Goal: Find specific page/section: Find specific page/section

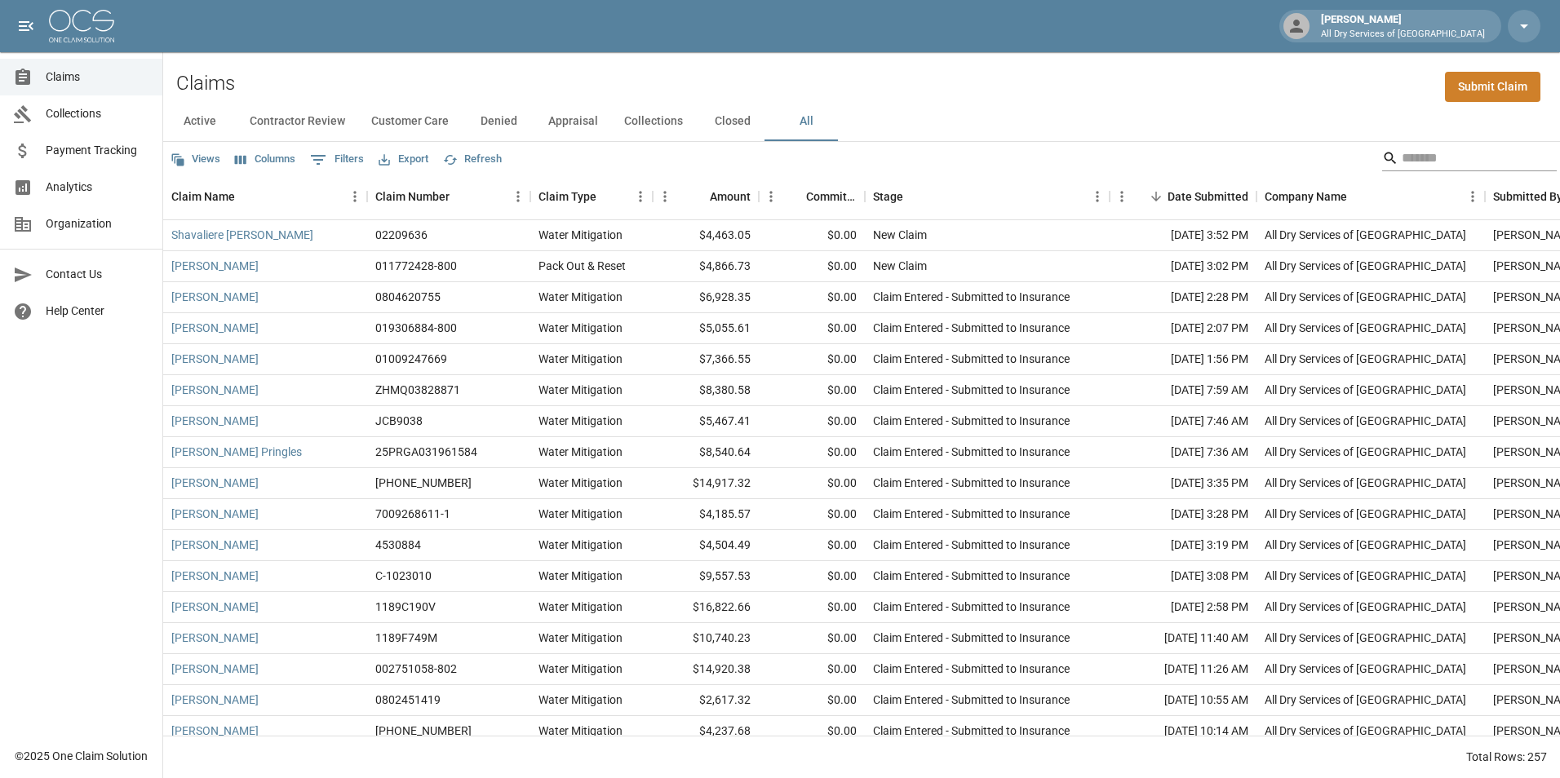
click at [1397, 144] on div "Views Columns 0 Filters Export Refresh" at bounding box center [861, 158] width 1397 height 33
drag, startPoint x: 1447, startPoint y: 162, endPoint x: 1437, endPoint y: 162, distance: 10.6
click at [1445, 160] on input "Search" at bounding box center [1467, 158] width 131 height 26
click at [1409, 153] on input "Search" at bounding box center [1467, 158] width 131 height 26
click at [1238, 99] on div "Claims Submit Claim" at bounding box center [861, 77] width 1397 height 50
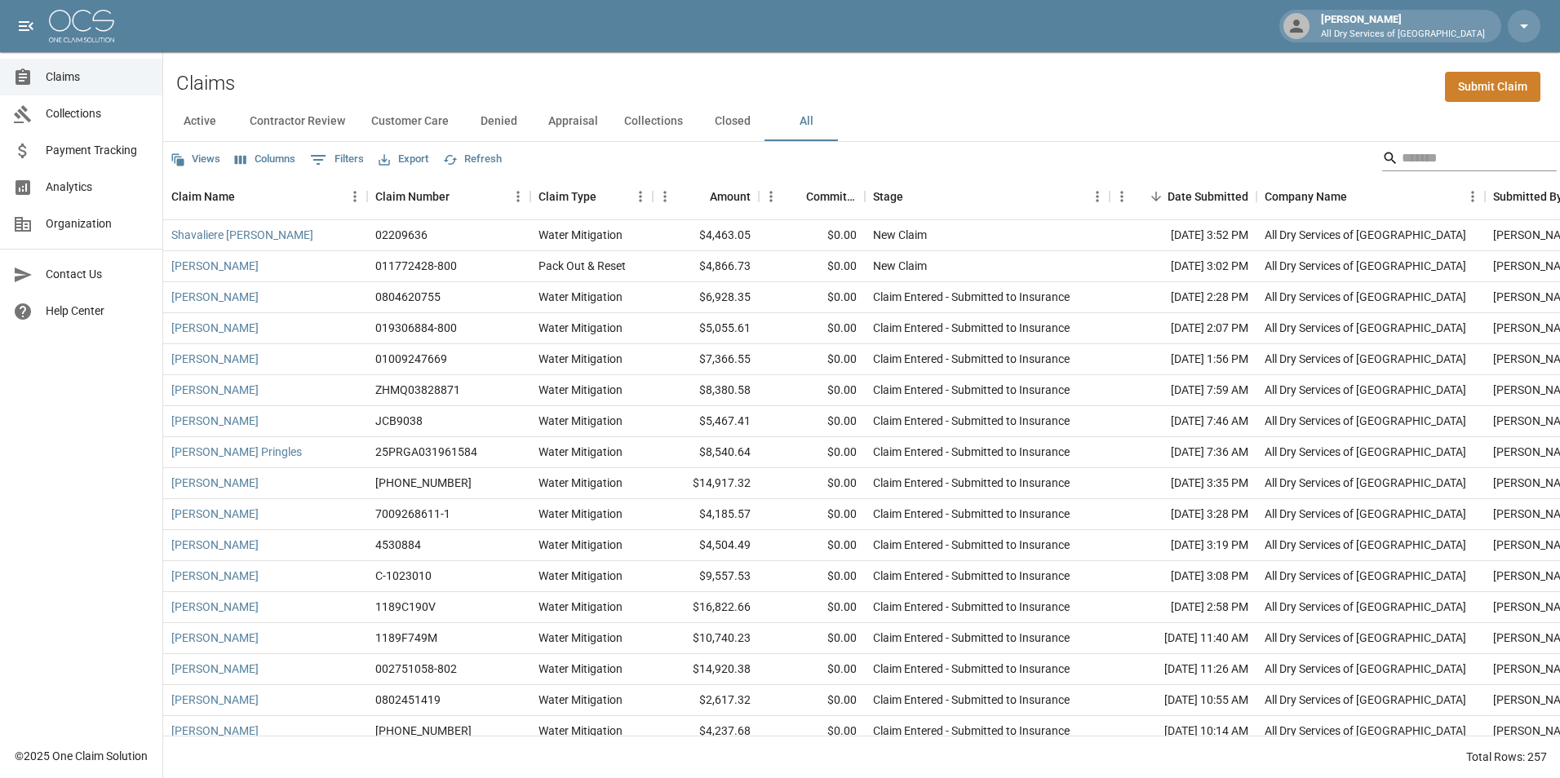
click at [1405, 154] on input "Search" at bounding box center [1467, 158] width 131 height 26
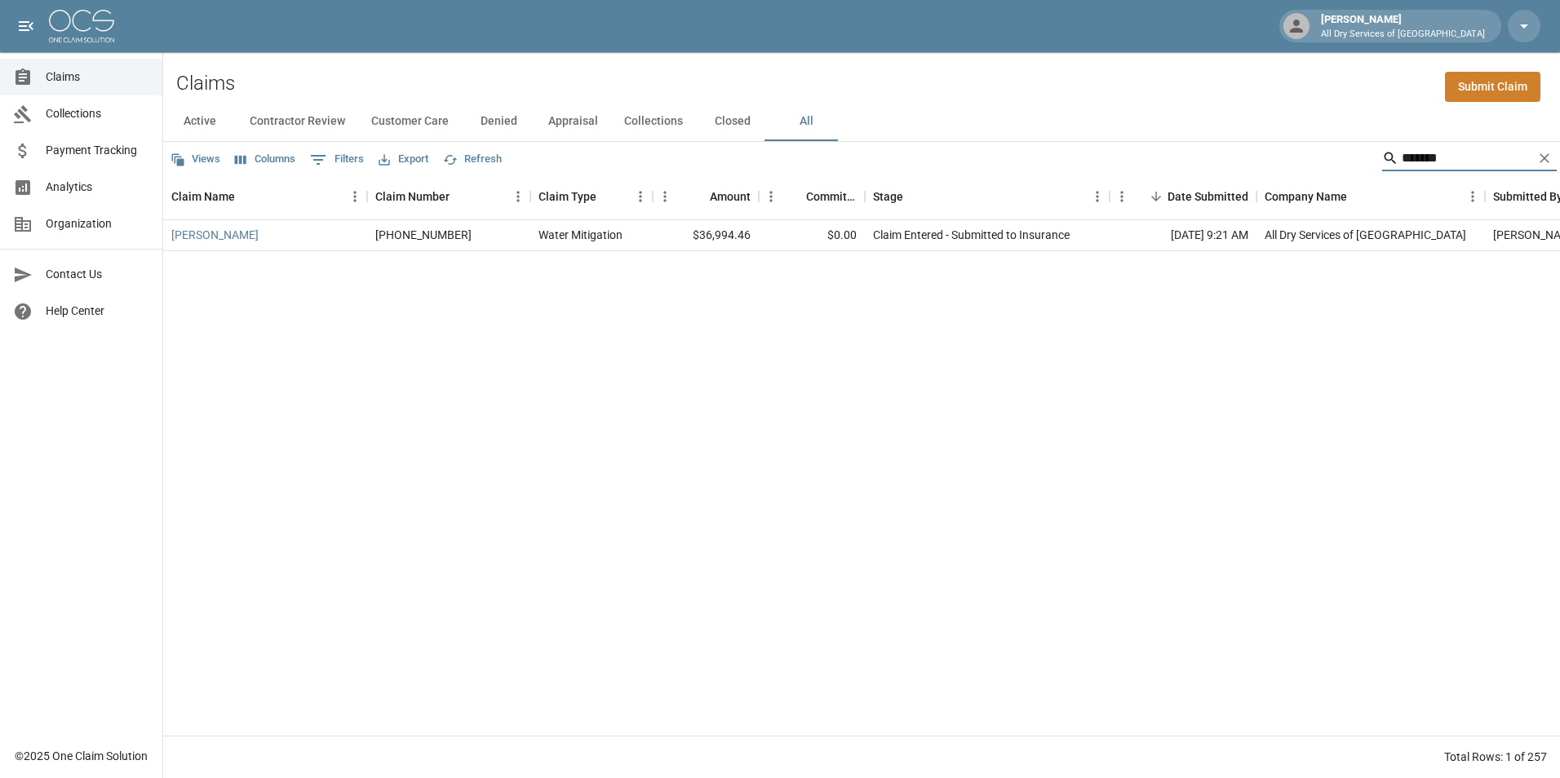
type input "*******"
click at [209, 238] on link "[PERSON_NAME]" at bounding box center [214, 235] width 87 height 16
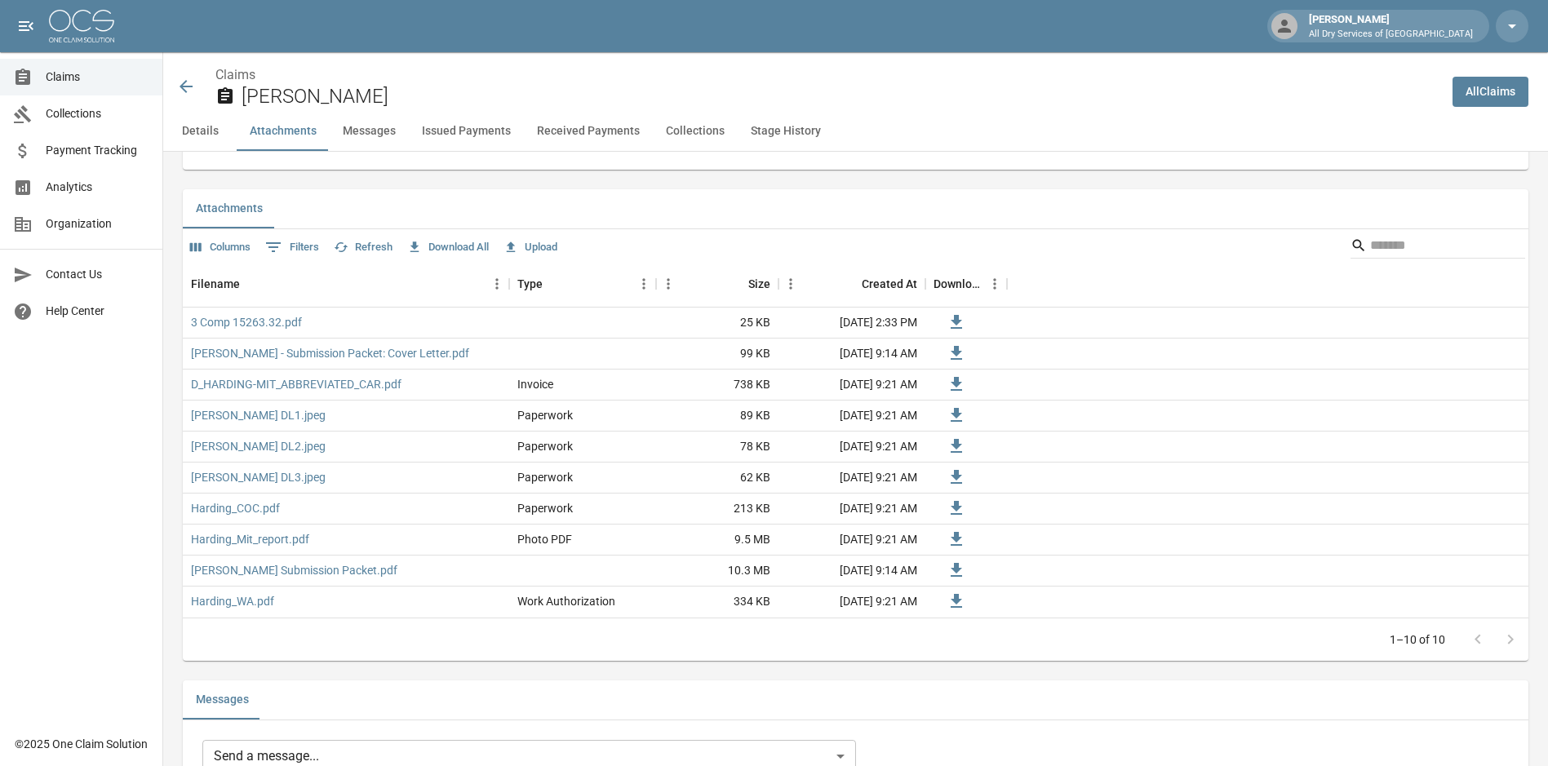
scroll to position [1305, 0]
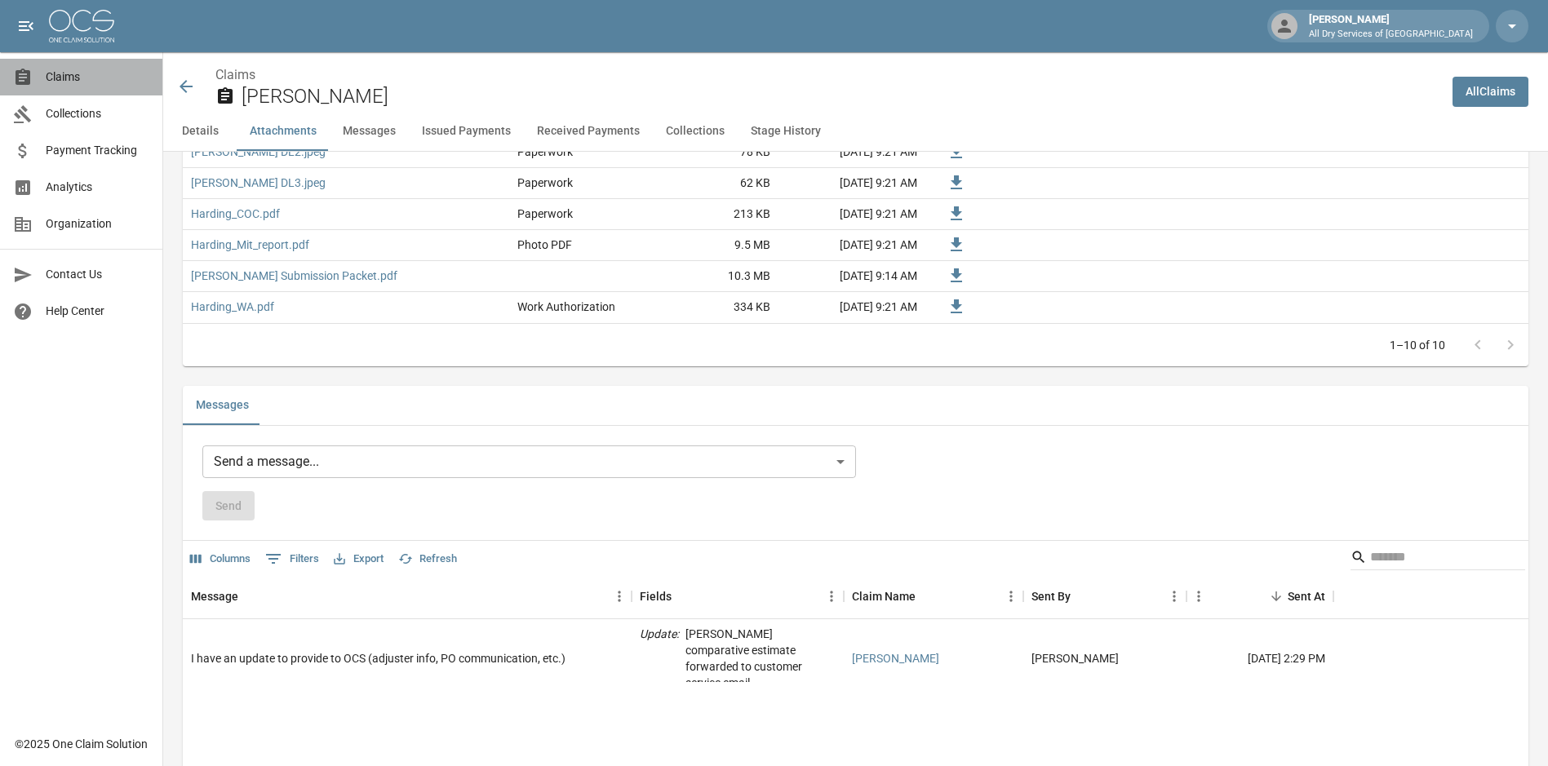
click at [89, 64] on link "Claims" at bounding box center [81, 77] width 162 height 37
